Goal: Use online tool/utility: Utilize a website feature to perform a specific function

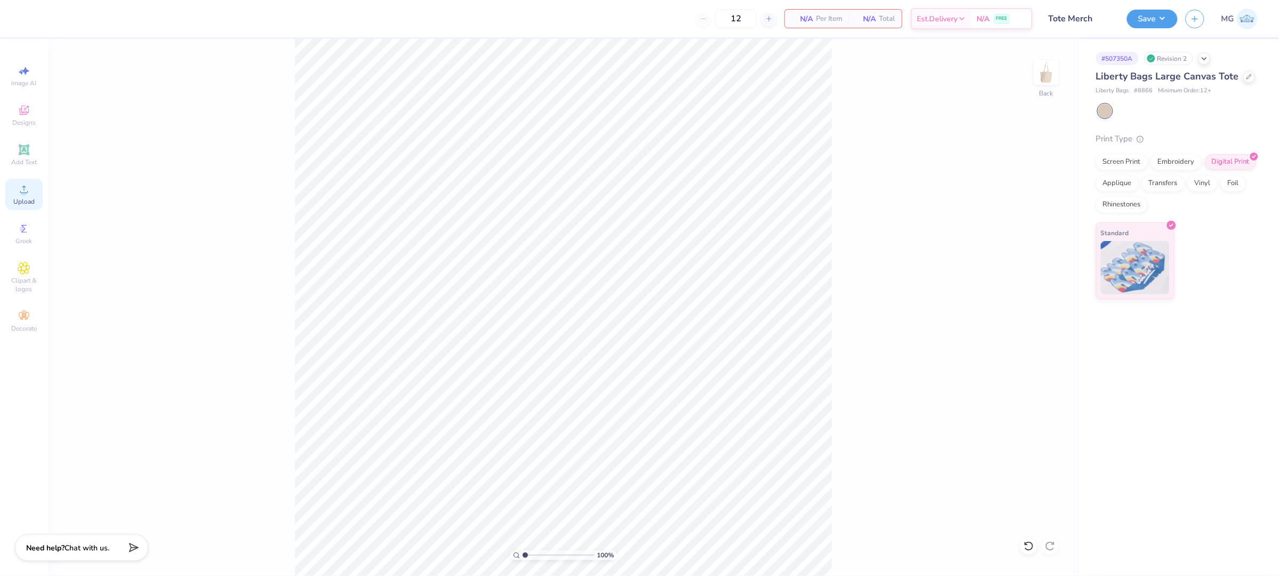
click at [24, 189] on icon at bounding box center [23, 189] width 7 height 7
click at [24, 190] on icon at bounding box center [23, 189] width 7 height 7
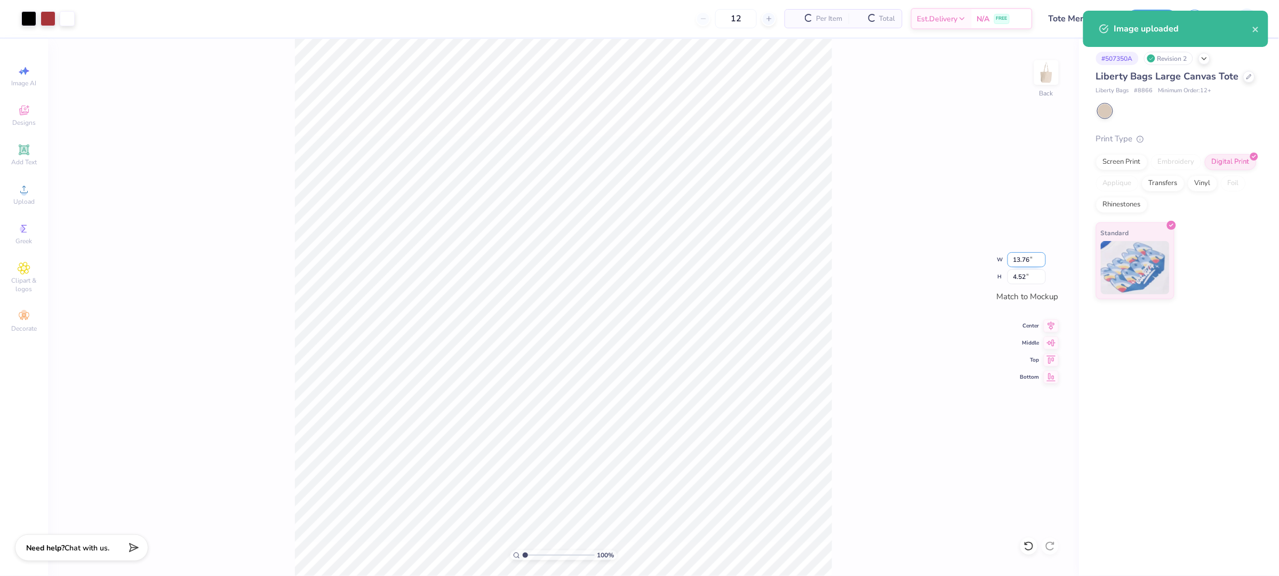
click at [1031, 258] on input "13.76" at bounding box center [1027, 259] width 38 height 15
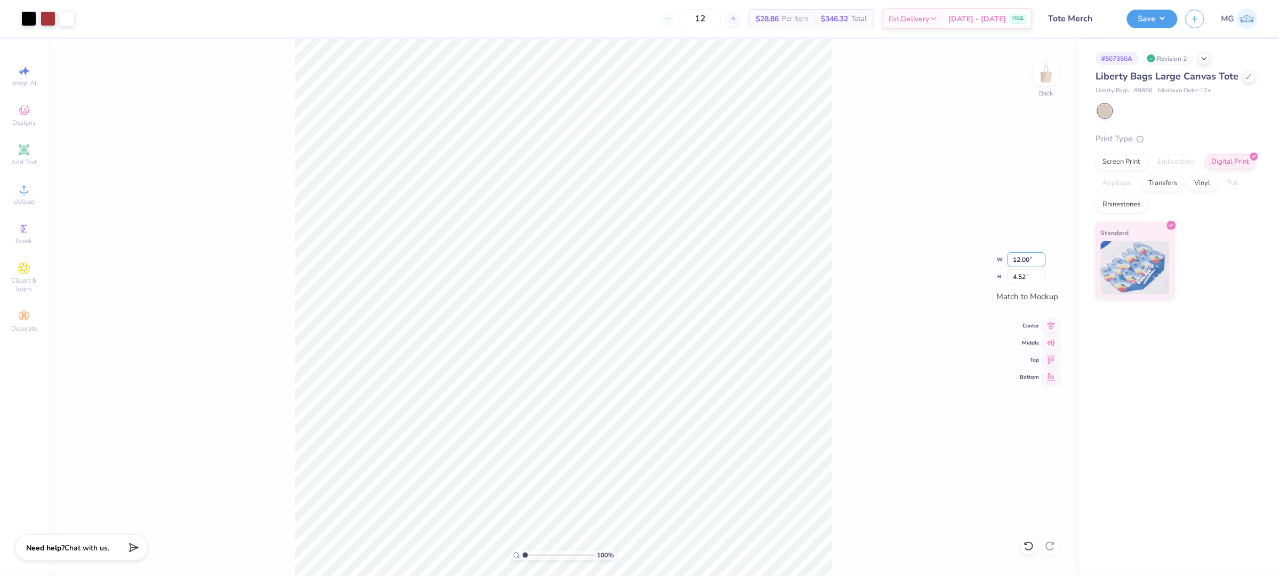
type input "12.00"
type input "3.94"
click at [1052, 326] on icon at bounding box center [1051, 324] width 15 height 13
click at [1144, 13] on button "Save" at bounding box center [1152, 17] width 51 height 19
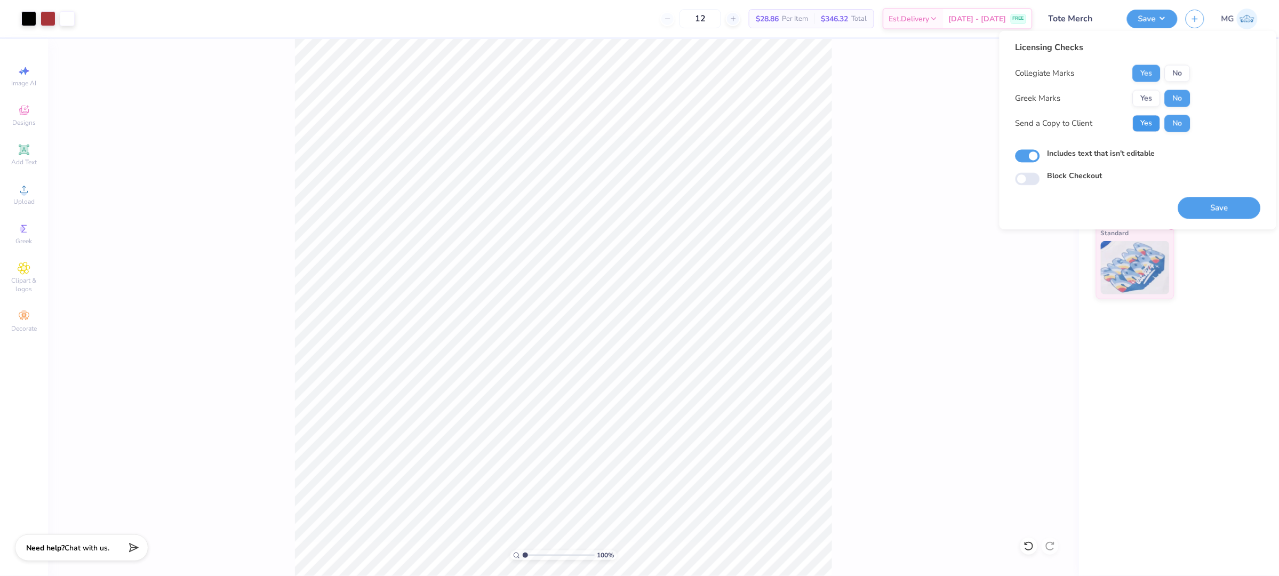
click at [1149, 116] on button "Yes" at bounding box center [1147, 123] width 28 height 17
click at [1210, 204] on button "Save" at bounding box center [1219, 208] width 83 height 22
